Goal: Information Seeking & Learning: Learn about a topic

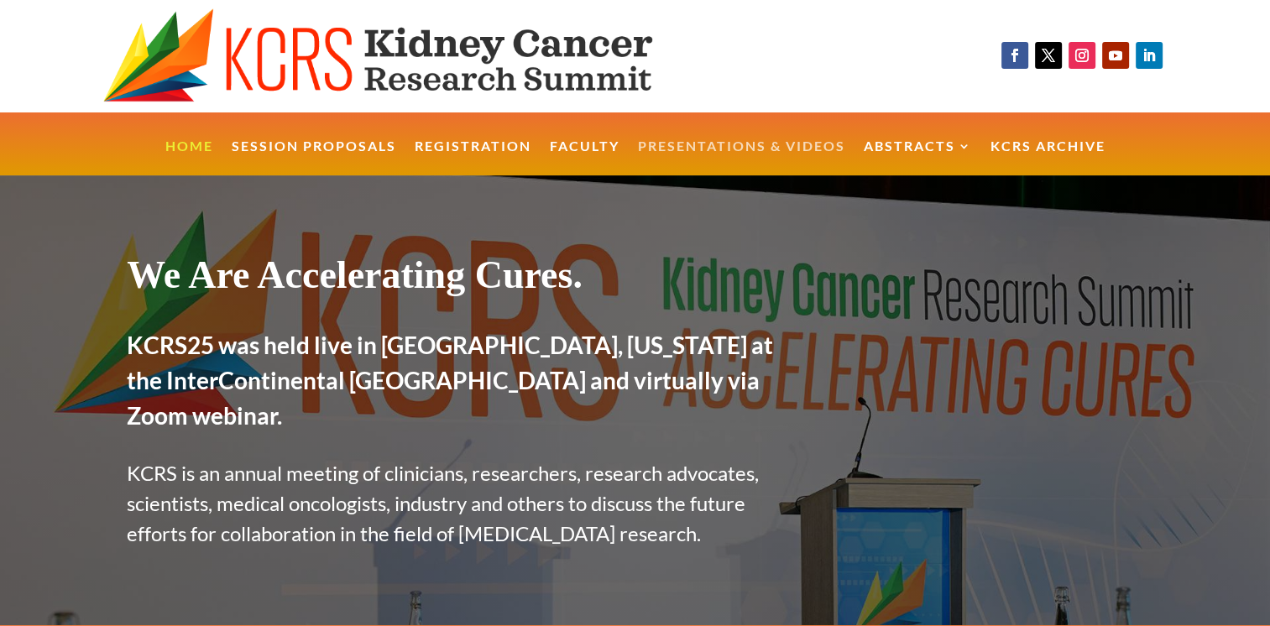
click at [796, 145] on link "Presentations & Videos" at bounding box center [741, 158] width 207 height 36
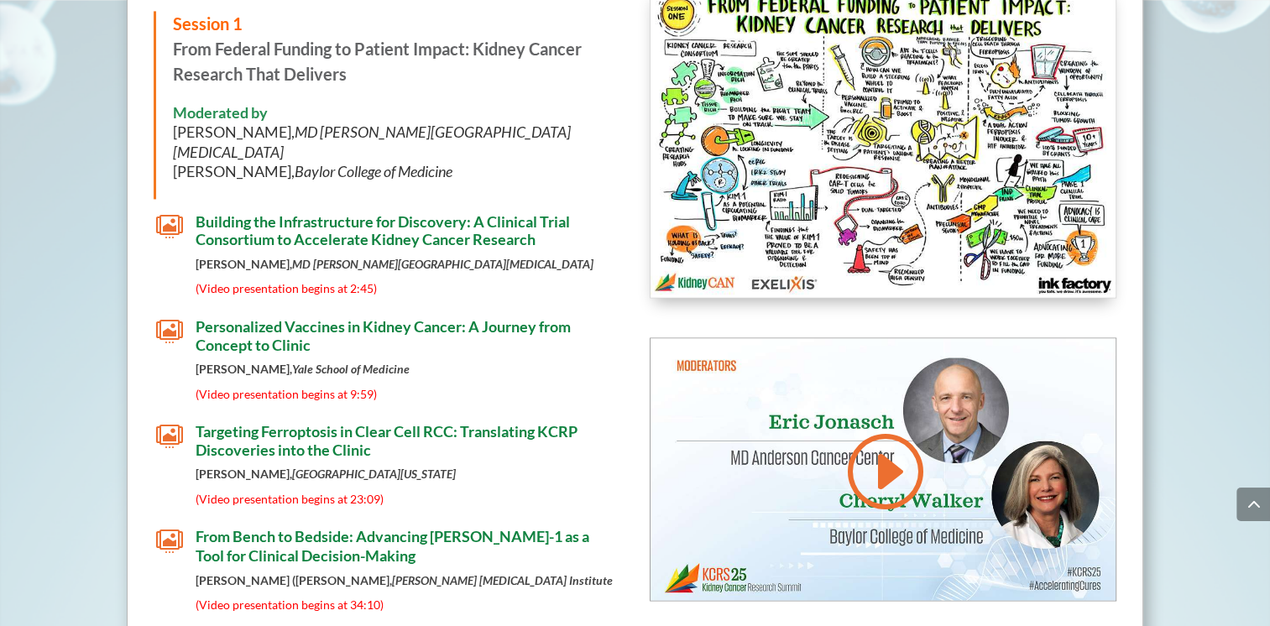
scroll to position [2626, 0]
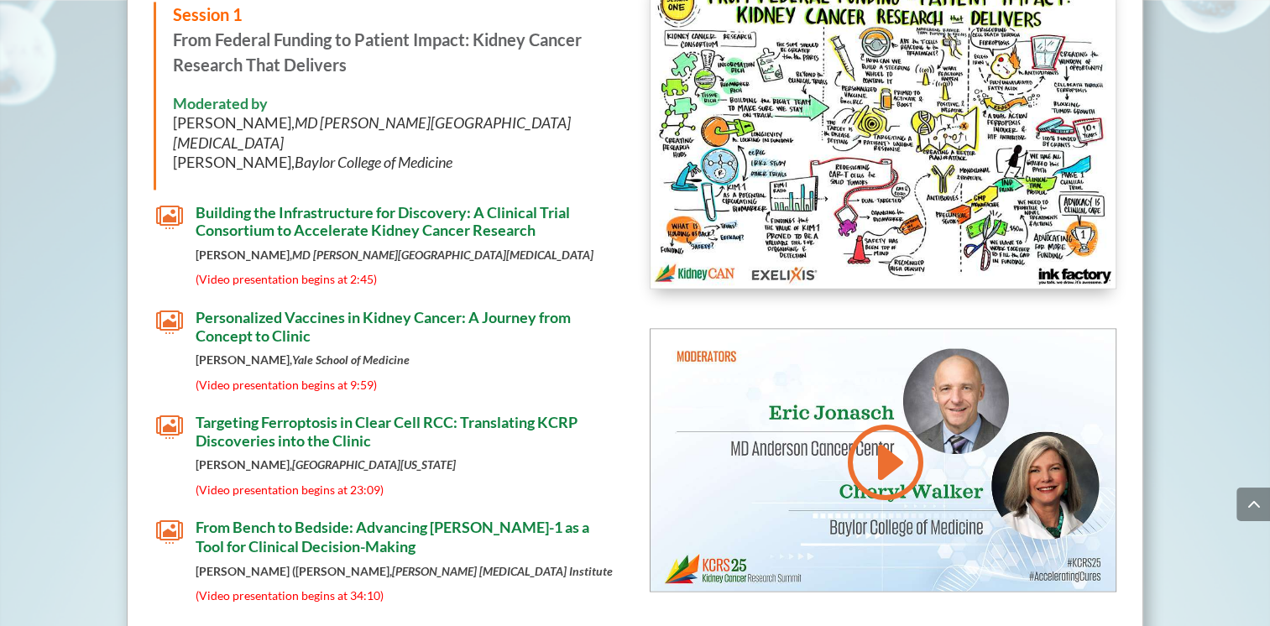
click at [269, 539] on span "From Bench to Bedside: Advancing [PERSON_NAME]-1 as a Tool for Clinical Decisio…" at bounding box center [393, 536] width 394 height 37
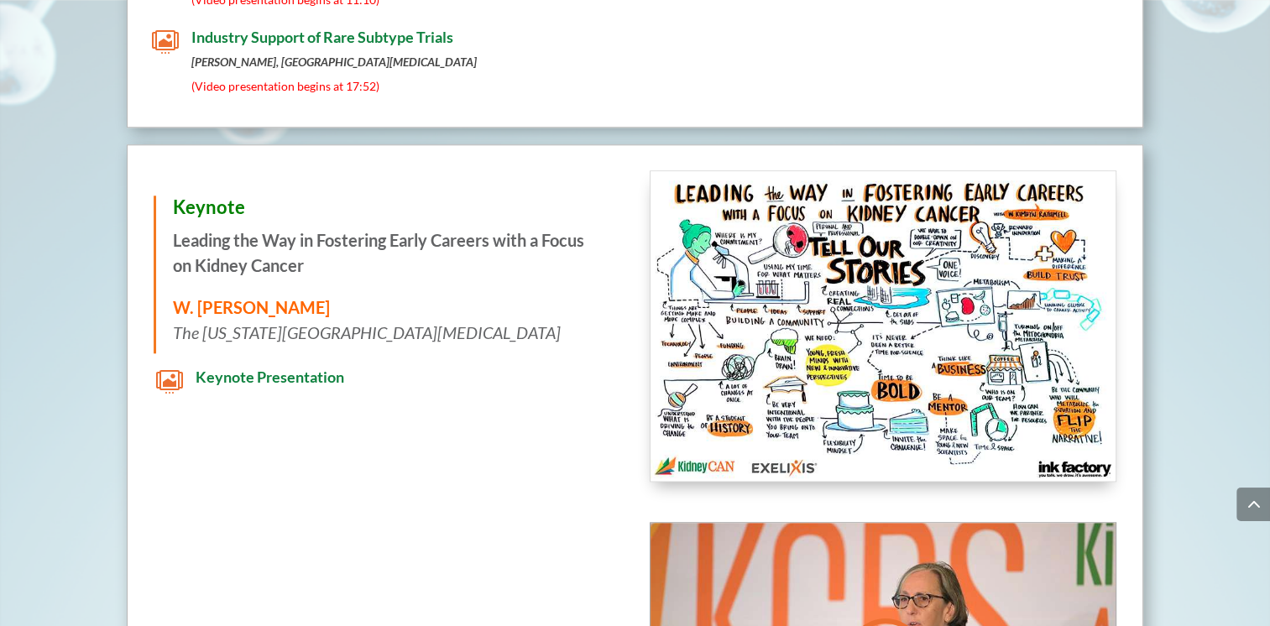
scroll to position [2827, 0]
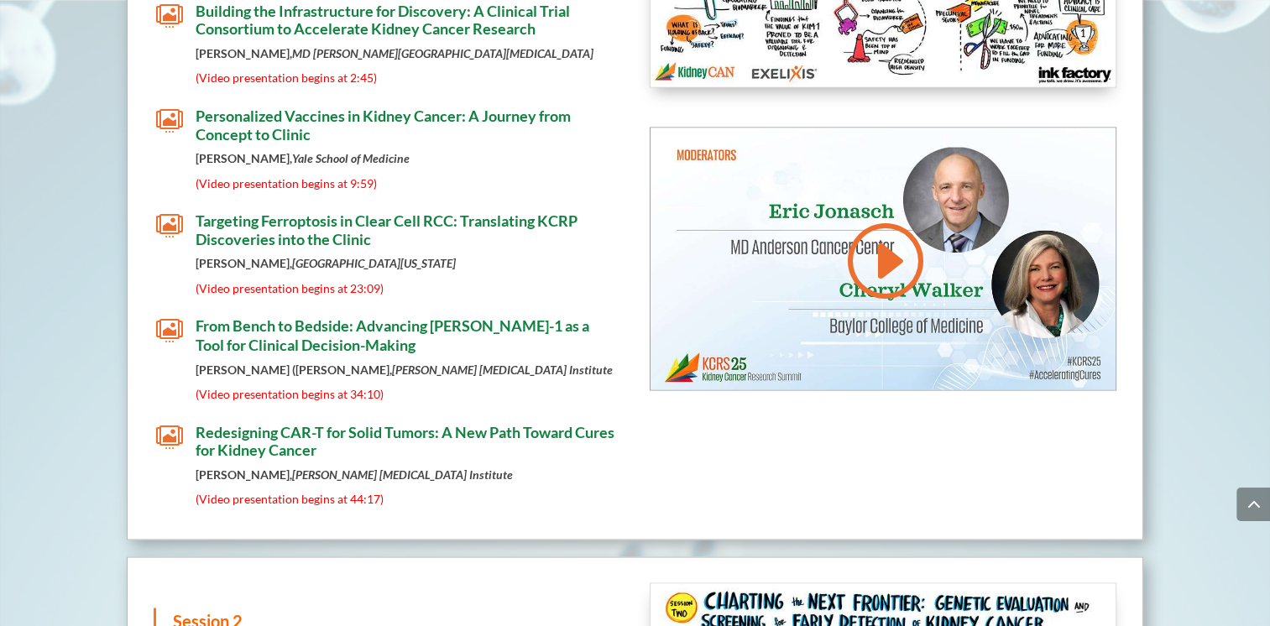
click at [306, 321] on span "From Bench to Bedside: Advancing [PERSON_NAME]-1 as a Tool for Clinical Decisio…" at bounding box center [393, 334] width 394 height 37
